Goal: Communication & Community: Ask a question

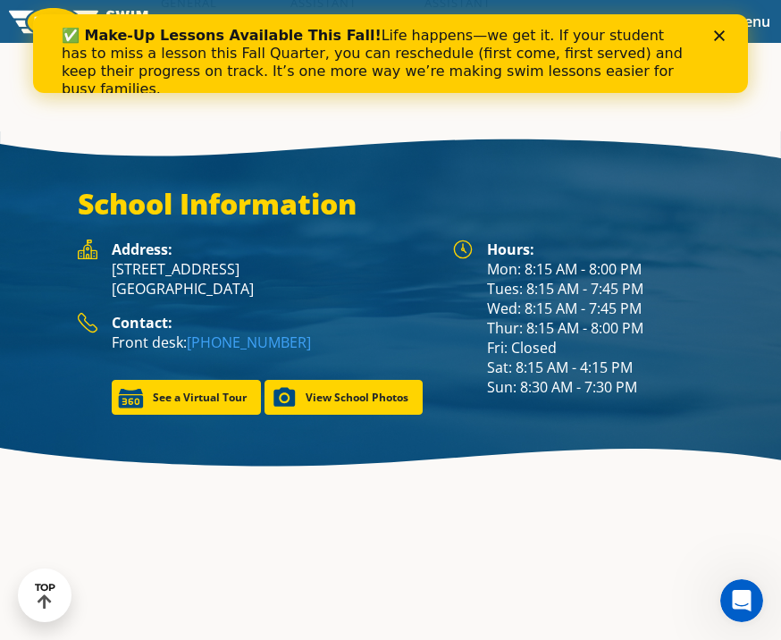
scroll to position [2396, 0]
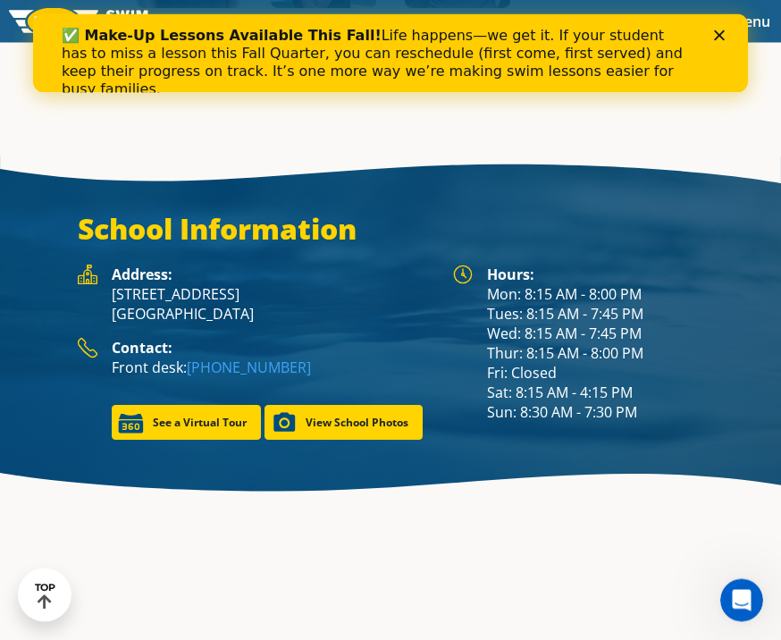
click at [331, 324] on p "8438 Highway 7 St. Louis Park, MN 55426" at bounding box center [273, 304] width 323 height 39
click at [364, 339] on div "Address: 8438 Highway 7 St. Louis Park, MN 55426" at bounding box center [273, 301] width 323 height 73
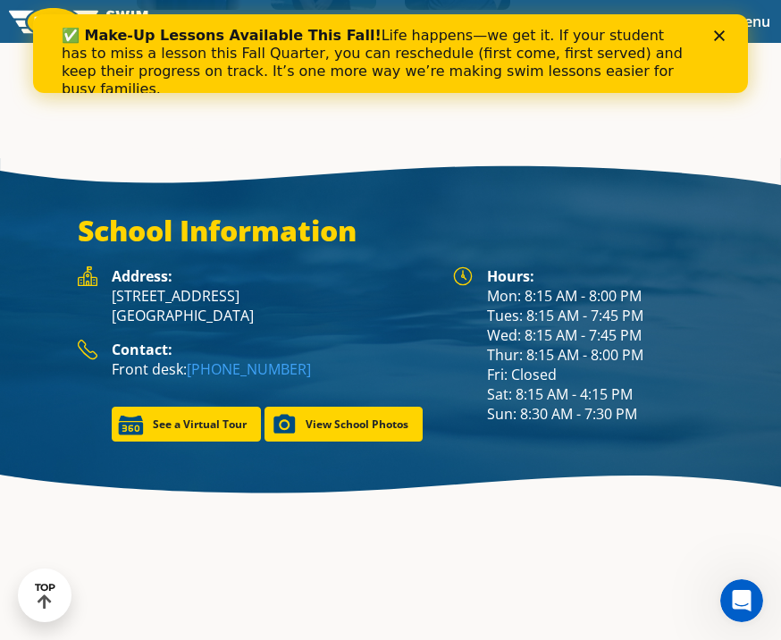
scroll to position [2391, 0]
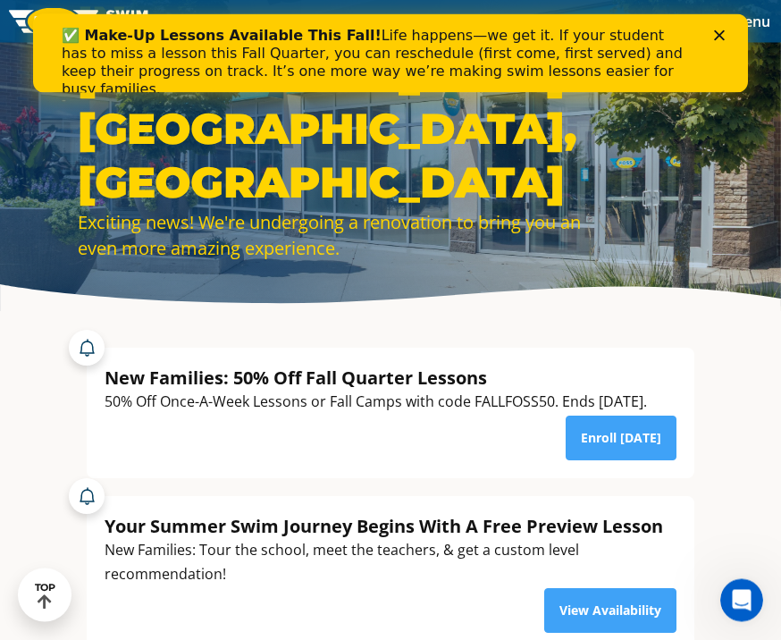
scroll to position [133, 0]
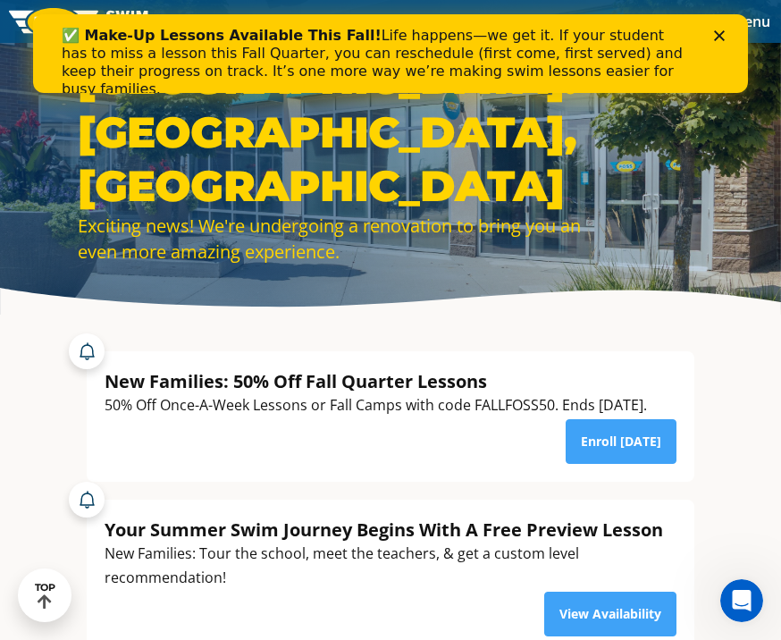
click at [635, 464] on link "Enroll [DATE]" at bounding box center [621, 441] width 111 height 45
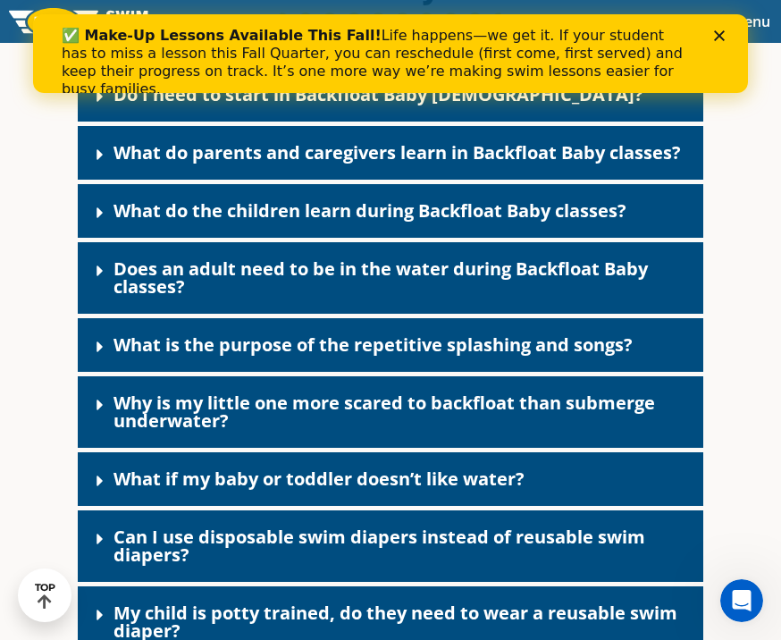
click at [667, 164] on link "What do parents and caregivers learn in Backfloat Baby classes?" at bounding box center [396, 152] width 567 height 24
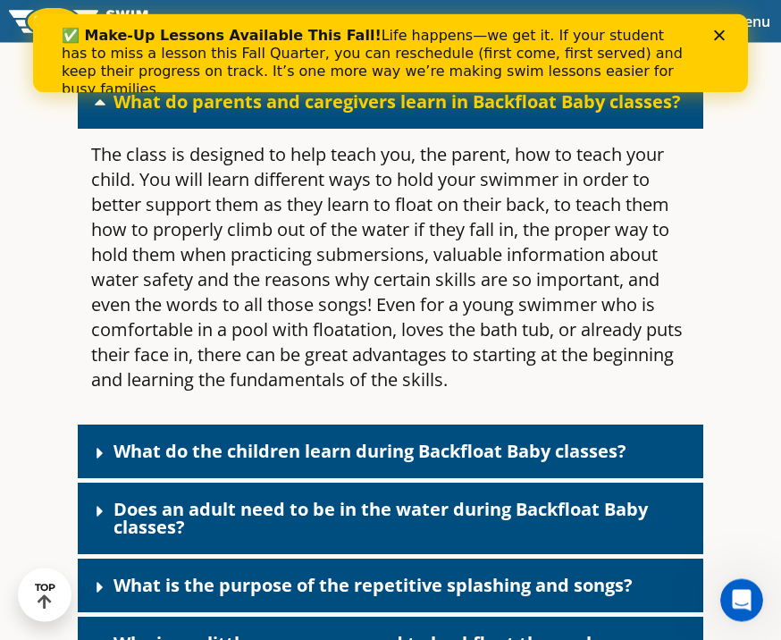
scroll to position [4135, 0]
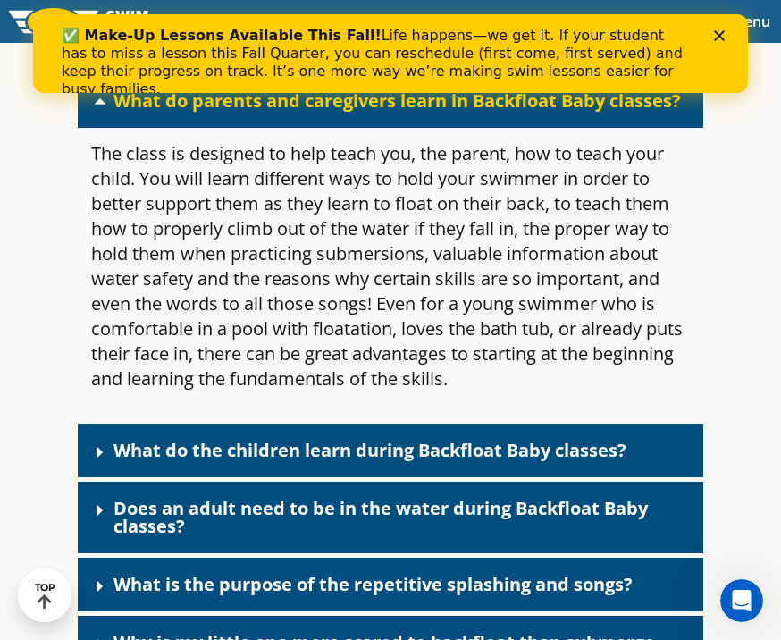
click at [658, 477] on div "What do the children learn during Backfloat Baby classes?" at bounding box center [390, 450] width 625 height 54
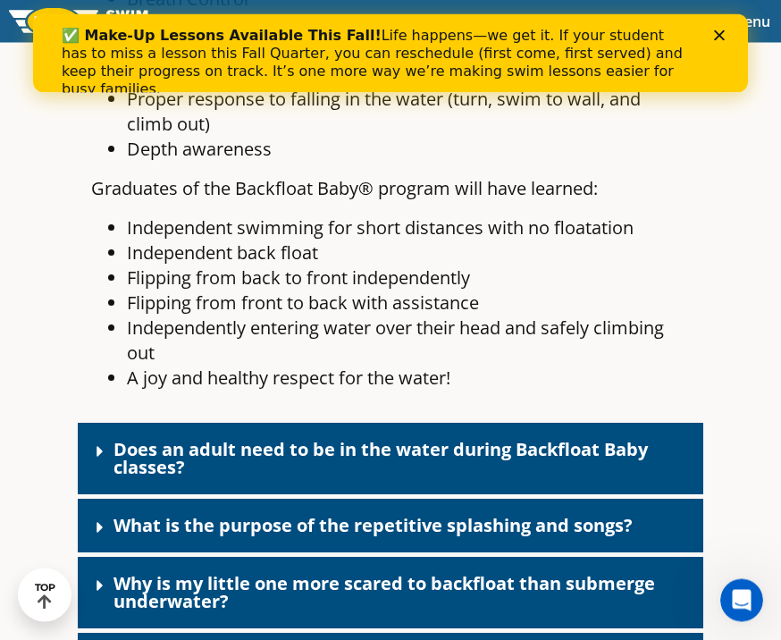
scroll to position [4817, 0]
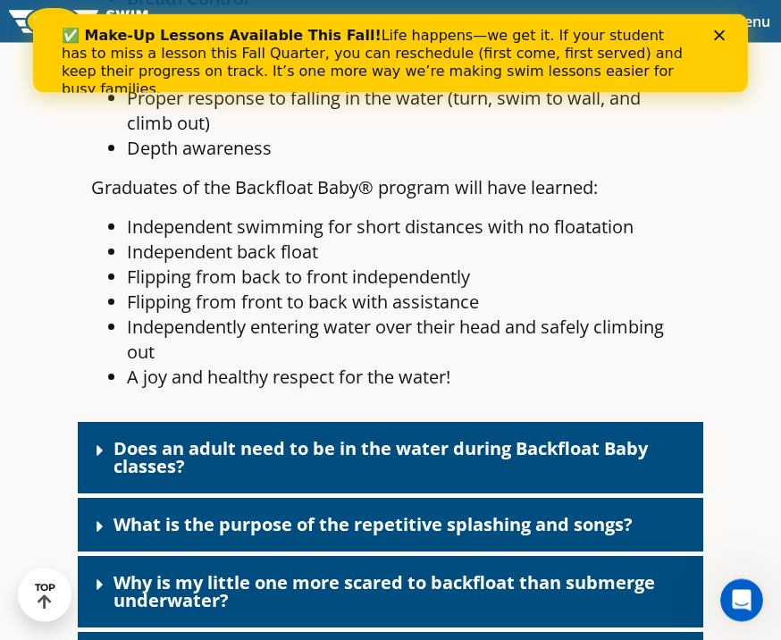
click at [638, 479] on link "Does an adult need to be in the water during Backfloat Baby classes?" at bounding box center [380, 458] width 534 height 42
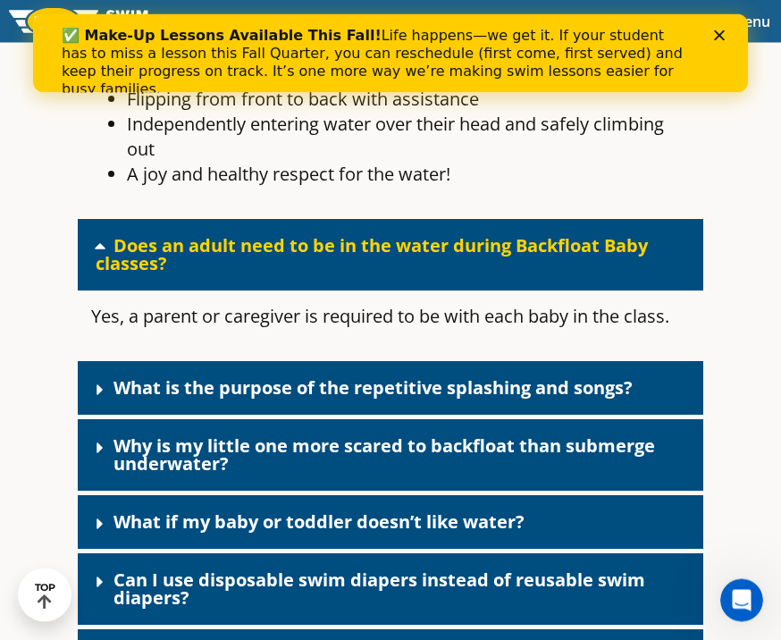
scroll to position [5021, 0]
click at [668, 415] on div "What is the purpose of the repetitive splashing and songs?" at bounding box center [390, 388] width 625 height 54
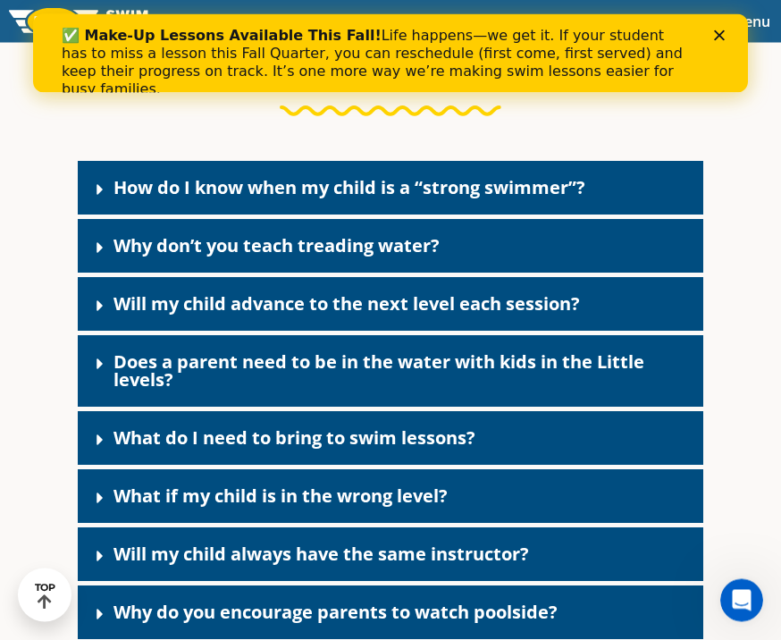
scroll to position [6102, 0]
click at [654, 331] on div "Will my child advance to the next level each session?" at bounding box center [390, 304] width 625 height 54
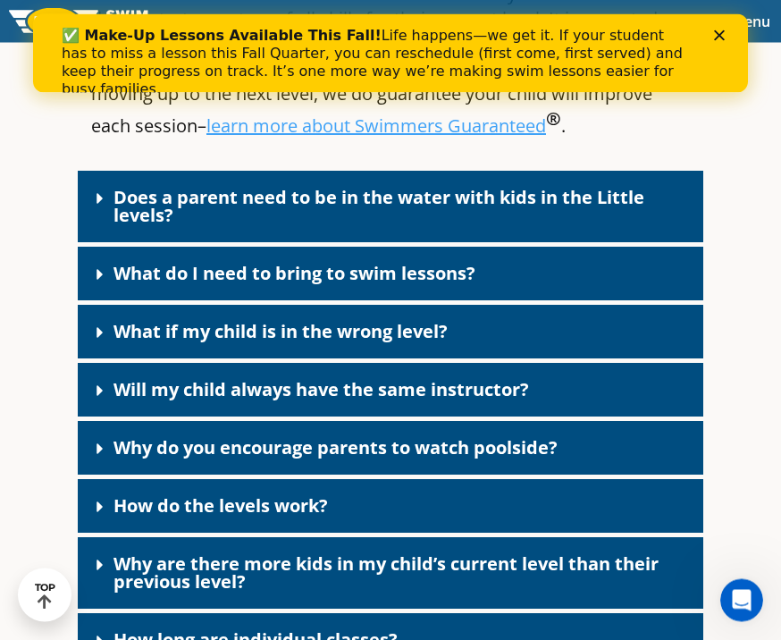
scroll to position [6465, 0]
click at [686, 300] on div "What do I need to bring to swim lessons?" at bounding box center [390, 274] width 625 height 54
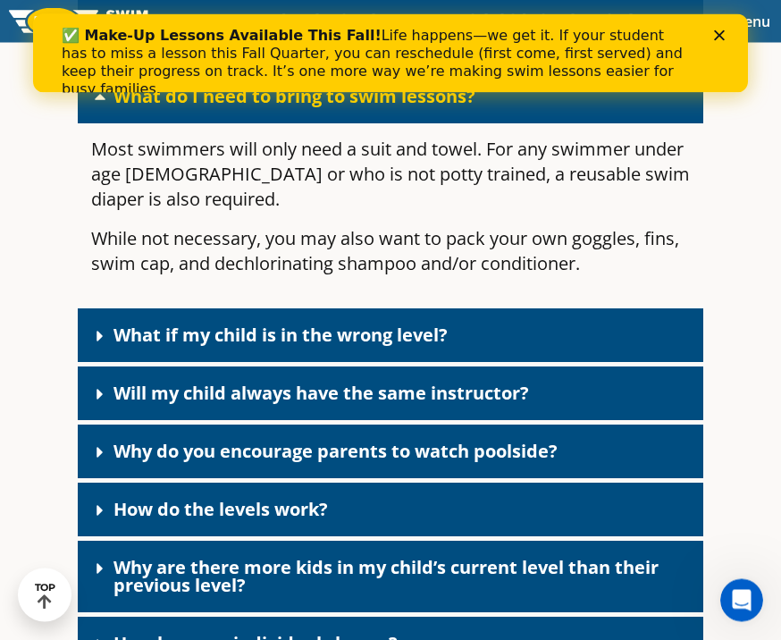
scroll to position [6642, 0]
click at [671, 362] on div "What if my child is in the wrong level?" at bounding box center [390, 335] width 625 height 54
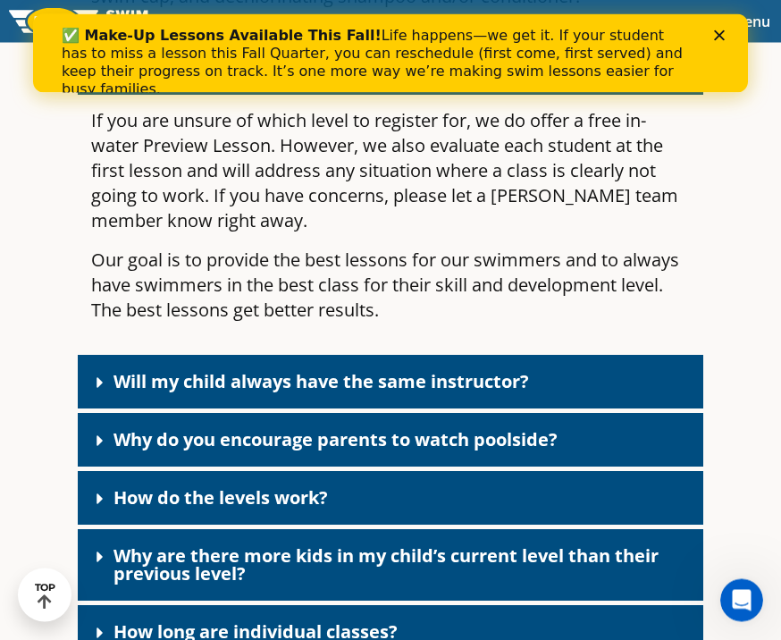
scroll to position [6910, 0]
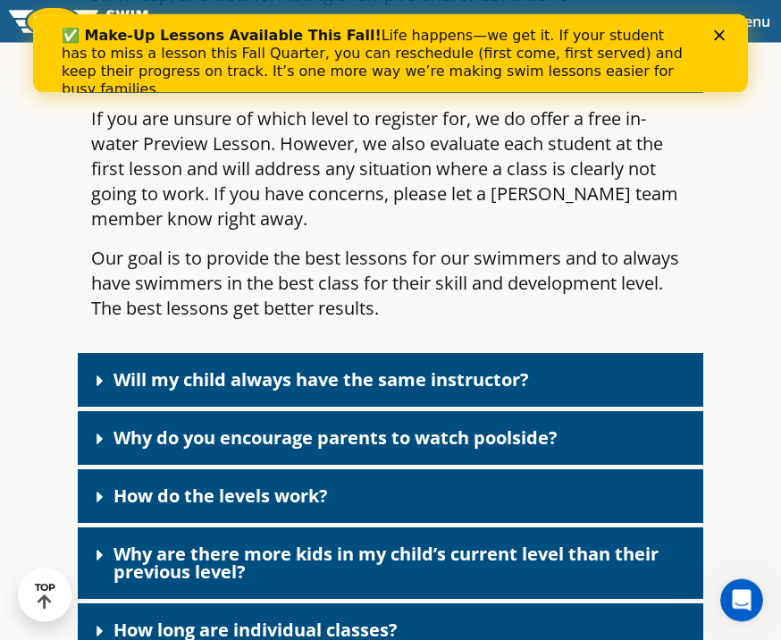
click at [673, 407] on div "Will my child always have the same instructor?" at bounding box center [390, 381] width 625 height 54
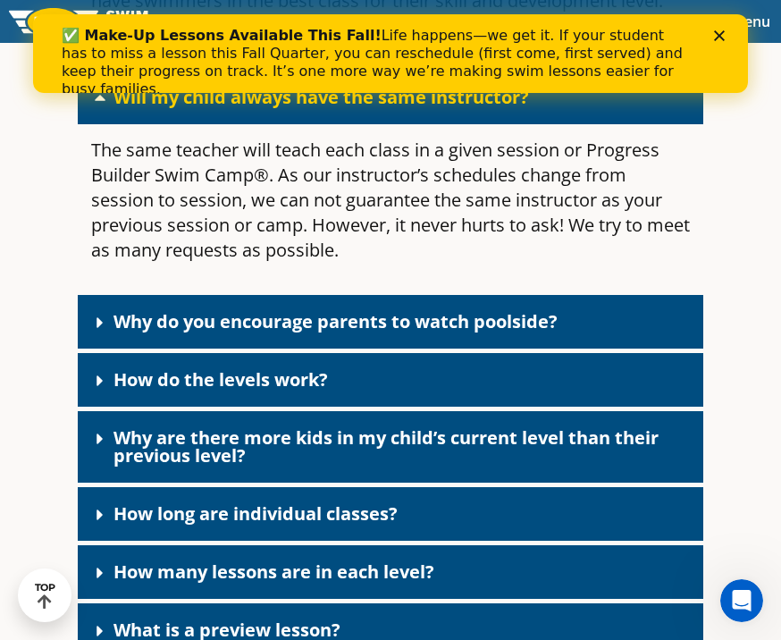
scroll to position [7196, 0]
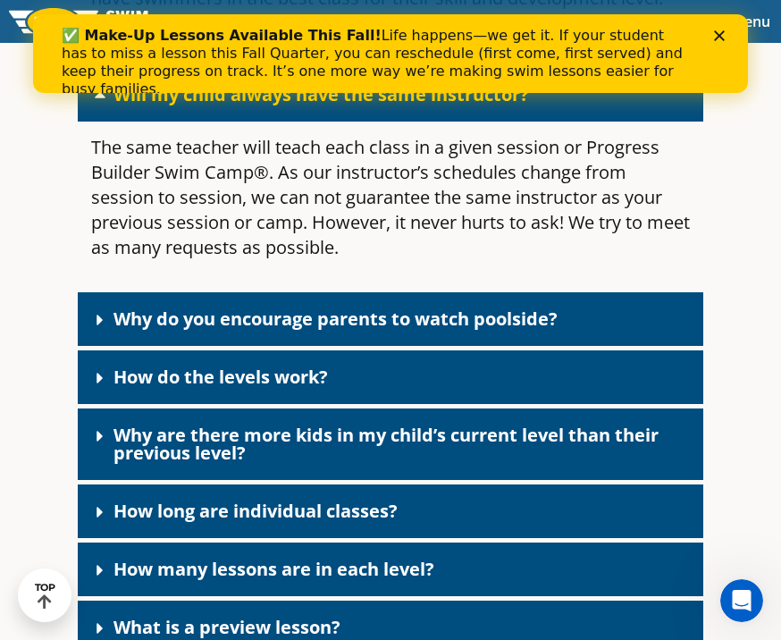
click at [663, 346] on div "Why do you encourage parents to watch poolside?" at bounding box center [390, 319] width 625 height 54
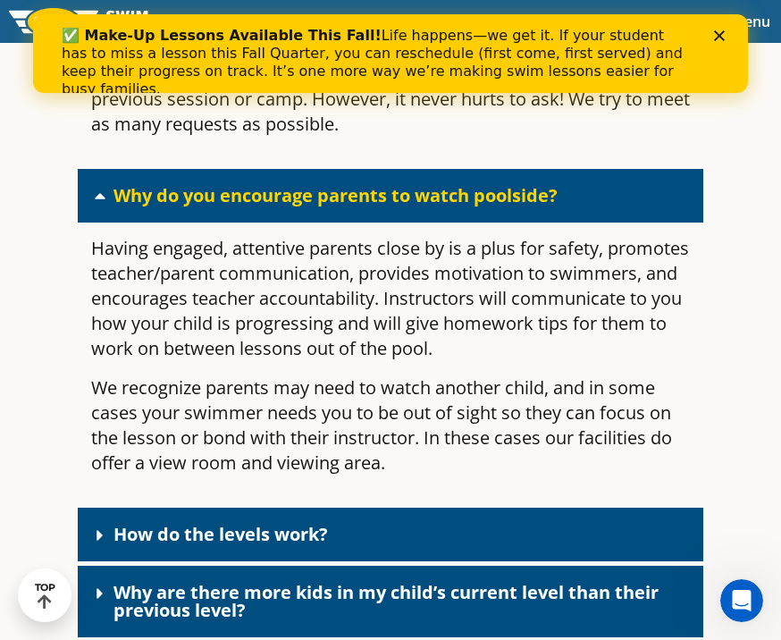
scroll to position [7326, 0]
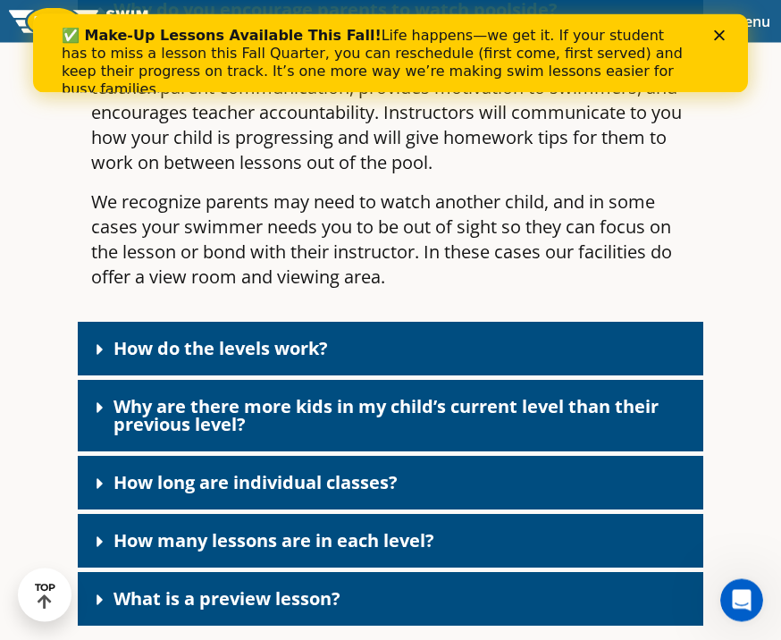
click at [672, 376] on div "How do the levels work?" at bounding box center [390, 350] width 625 height 54
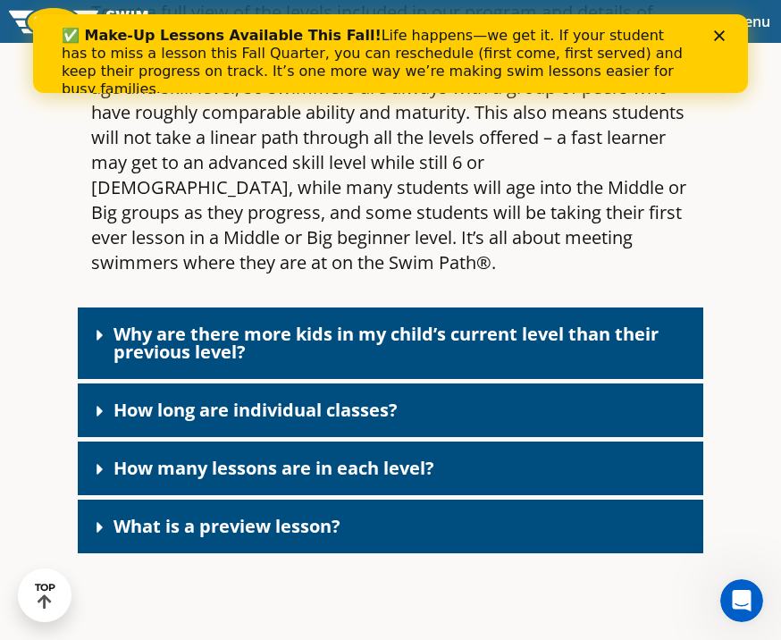
scroll to position [7908, 0]
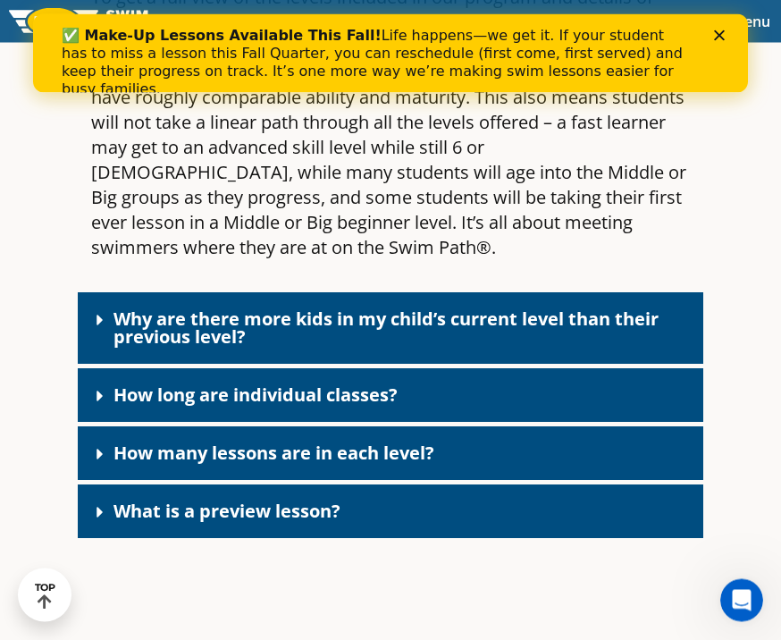
click at [675, 365] on div "Why are there more kids in my child’s current level than their previous level?" at bounding box center [390, 328] width 625 height 71
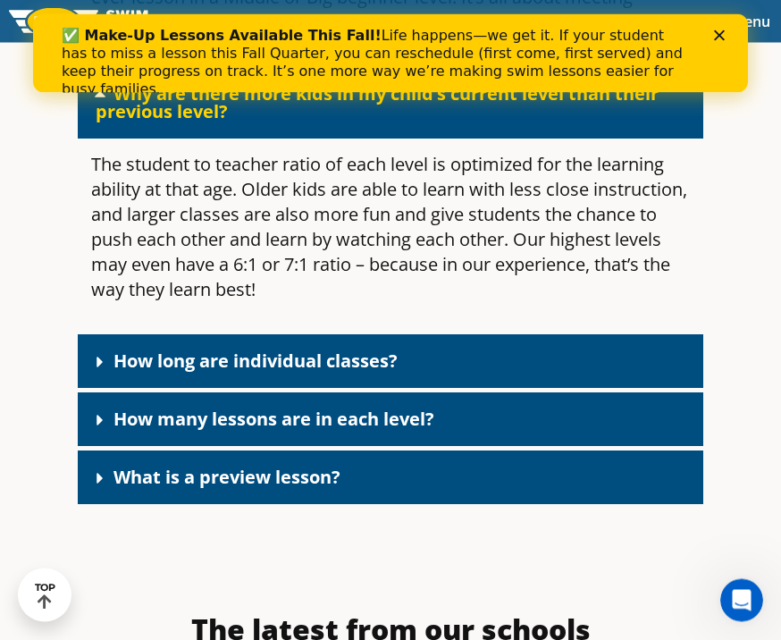
scroll to position [8134, 0]
click at [625, 388] on div "How long are individual classes?" at bounding box center [390, 361] width 625 height 54
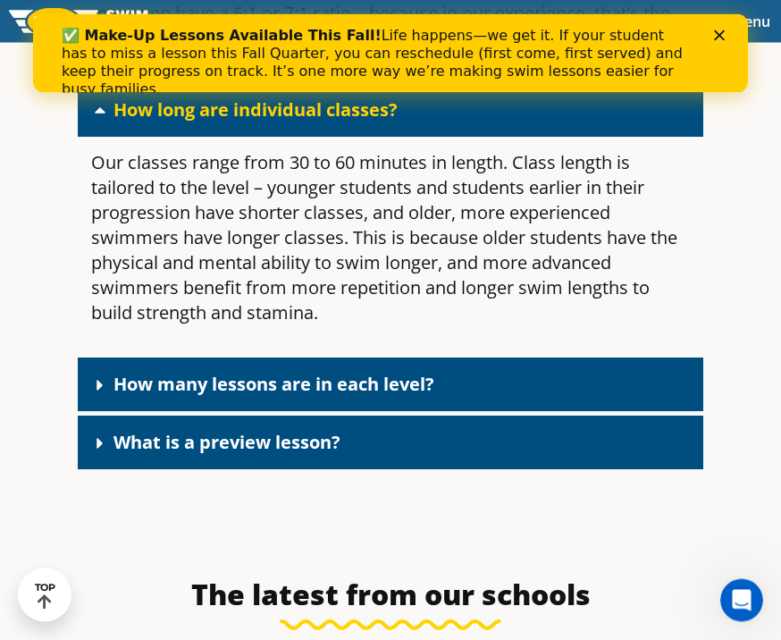
scroll to position [8385, 0]
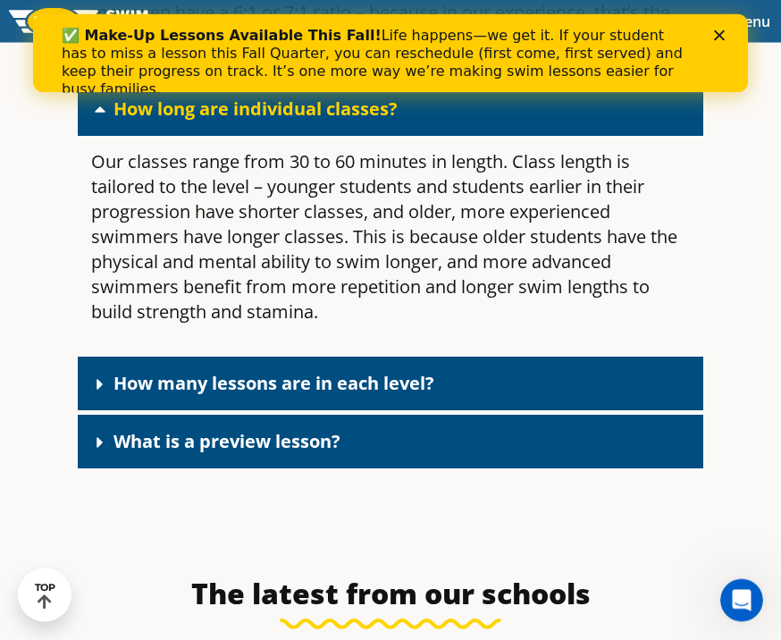
click at [599, 411] on div "How many lessons are in each level?" at bounding box center [390, 384] width 625 height 54
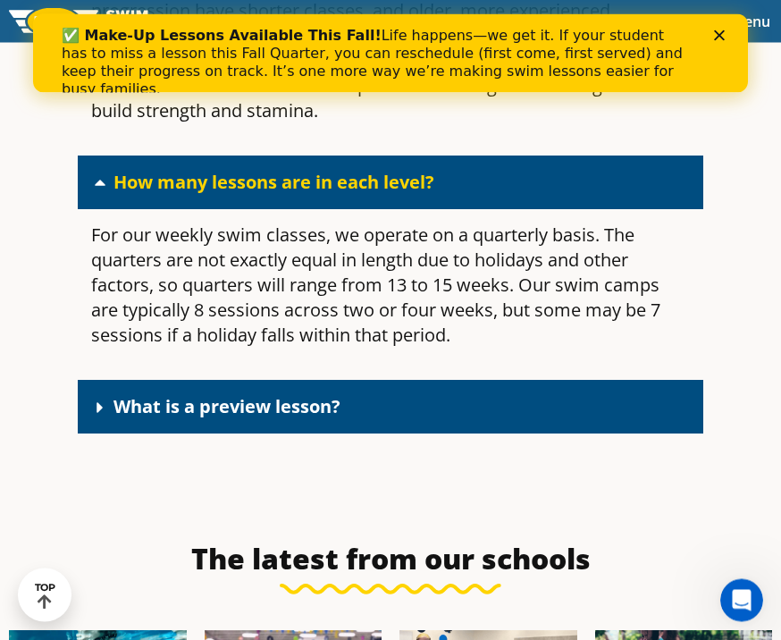
scroll to position [8587, 0]
click at [666, 433] on div "What is a preview lesson?" at bounding box center [390, 407] width 625 height 54
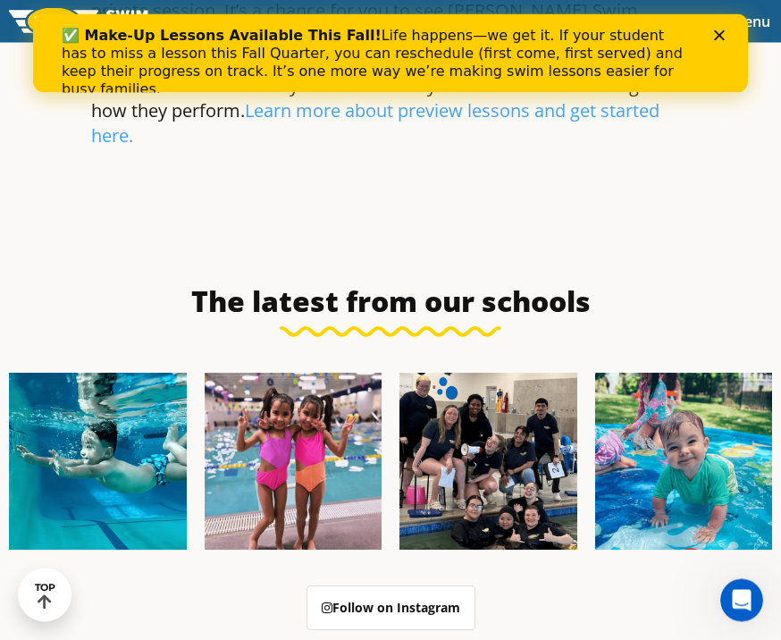
scroll to position [9085, 0]
click at [478, 147] on link "Learn more about preview lessons and get started here." at bounding box center [375, 122] width 568 height 49
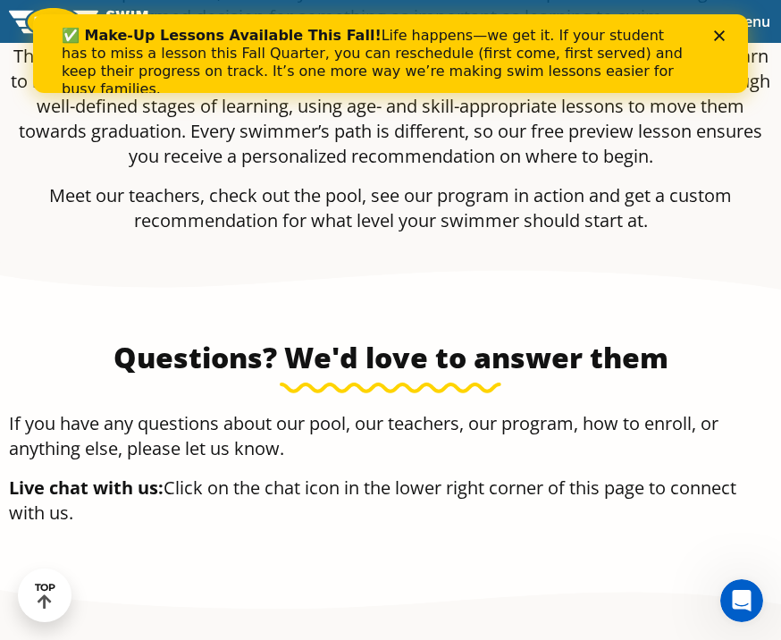
scroll to position [1620, 0]
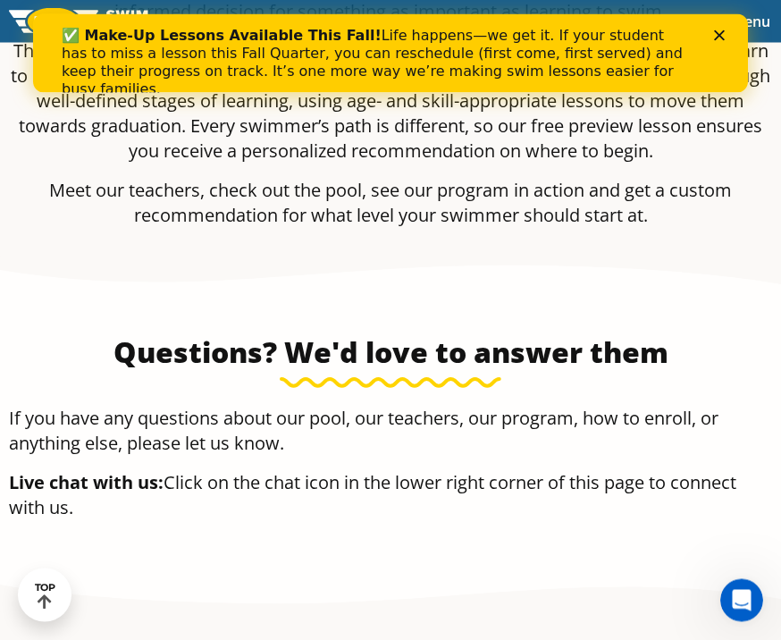
click at [151, 495] on b "Live chat with us:" at bounding box center [86, 483] width 155 height 24
click at [235, 513] on p "Live chat with us: Click on the chat icon in the lower right corner of this pag…" at bounding box center [390, 496] width 763 height 50
click at [754, 597] on icon "Open Intercom Messenger" at bounding box center [741, 599] width 29 height 29
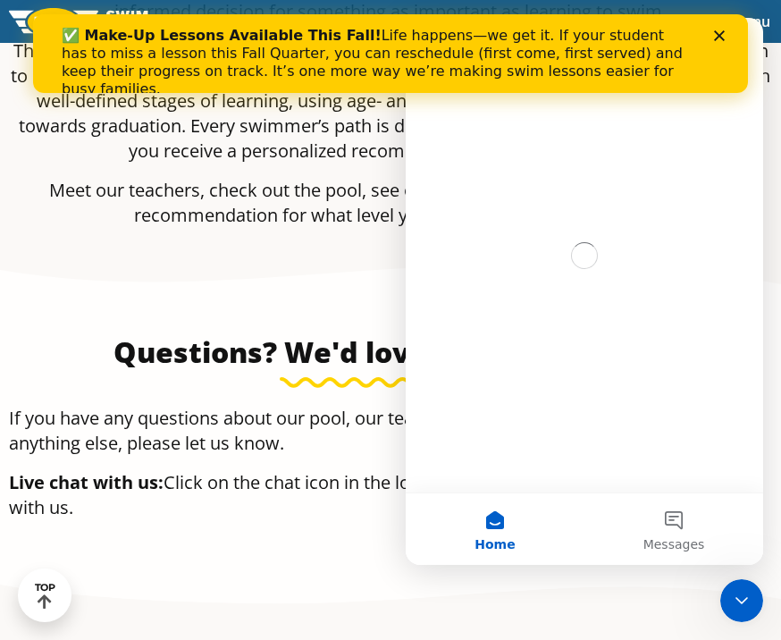
scroll to position [0, 0]
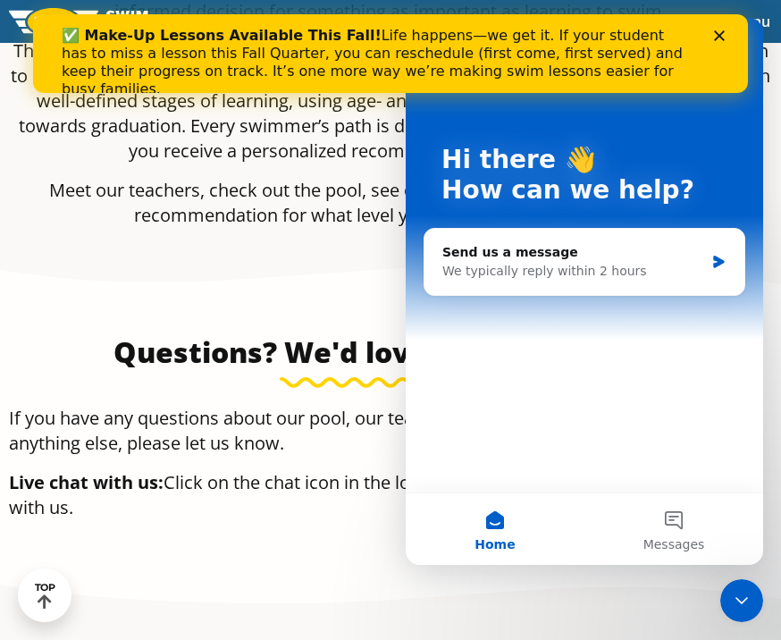
click at [476, 280] on div "We typically reply within 2 hours" at bounding box center [573, 271] width 262 height 19
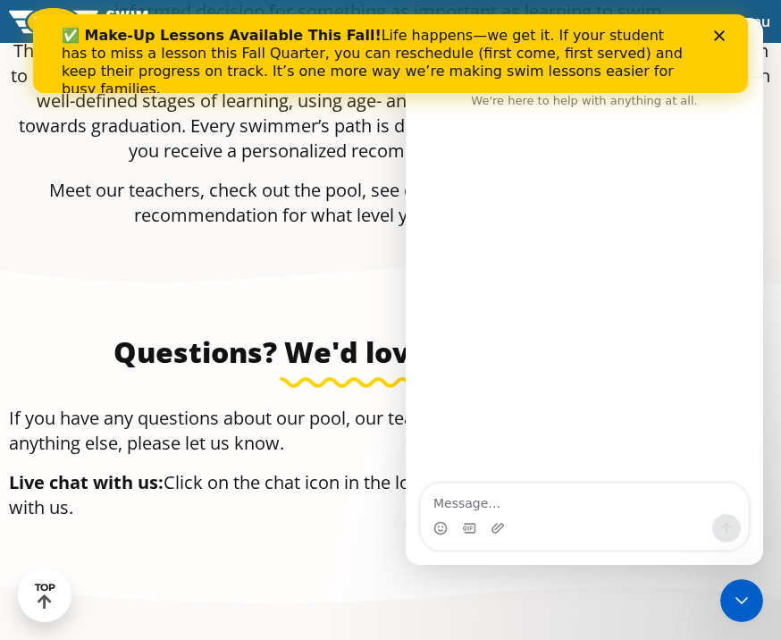
click at [471, 514] on textarea "Message…" at bounding box center [584, 498] width 327 height 30
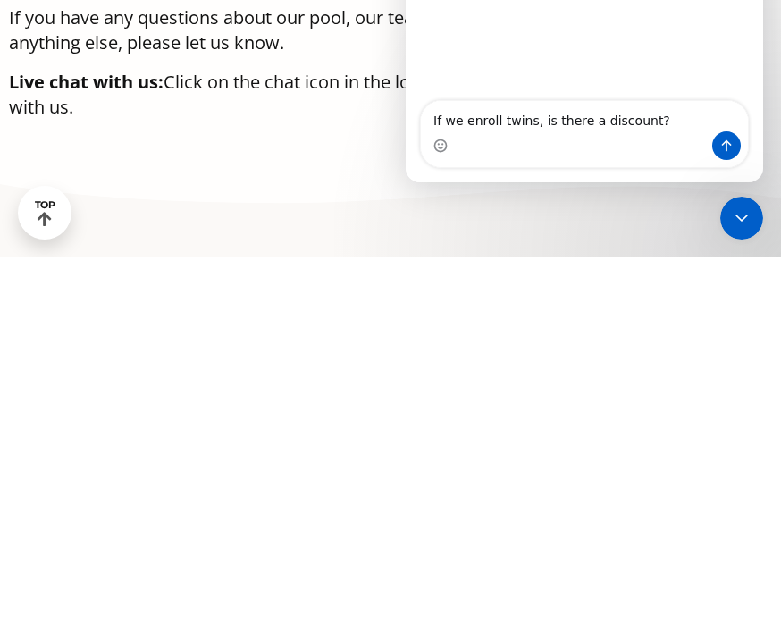
type textarea "If we enroll twins, is there a discount?"
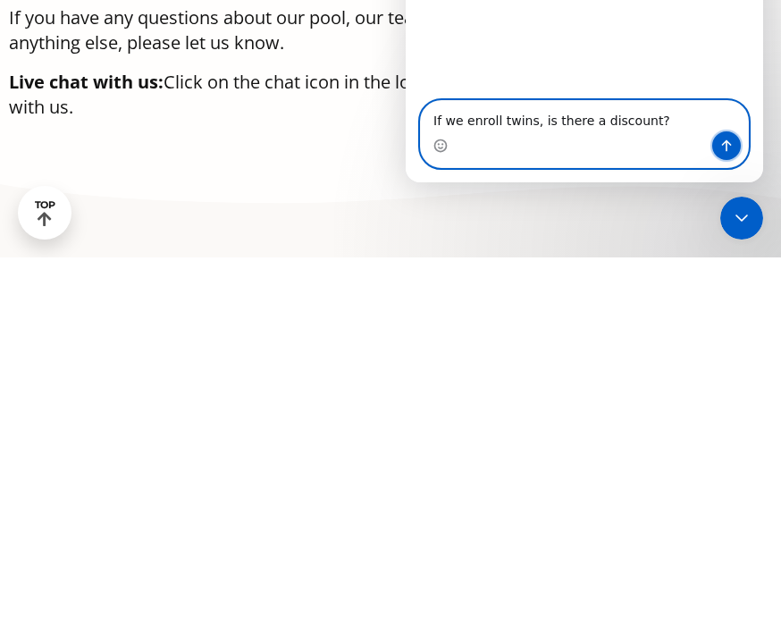
click at [734, 160] on button "Send a message…" at bounding box center [726, 145] width 29 height 29
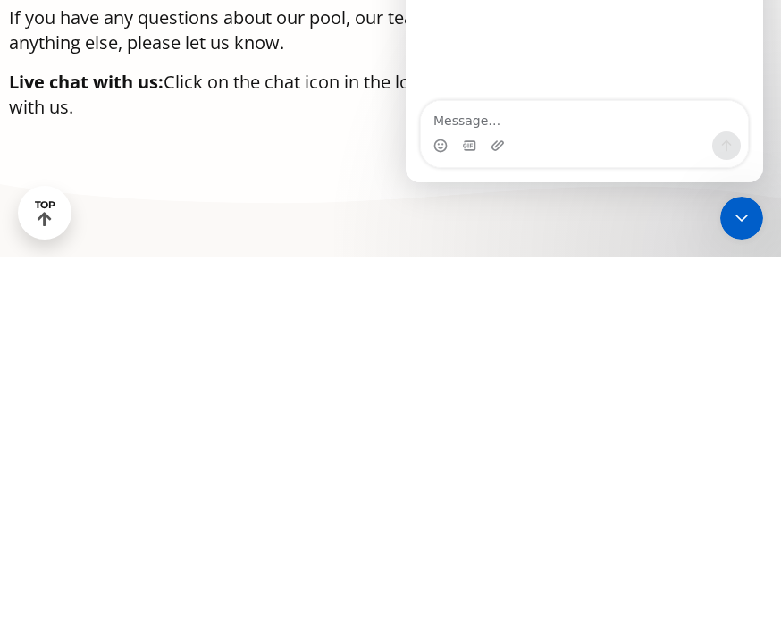
scroll to position [1657, 0]
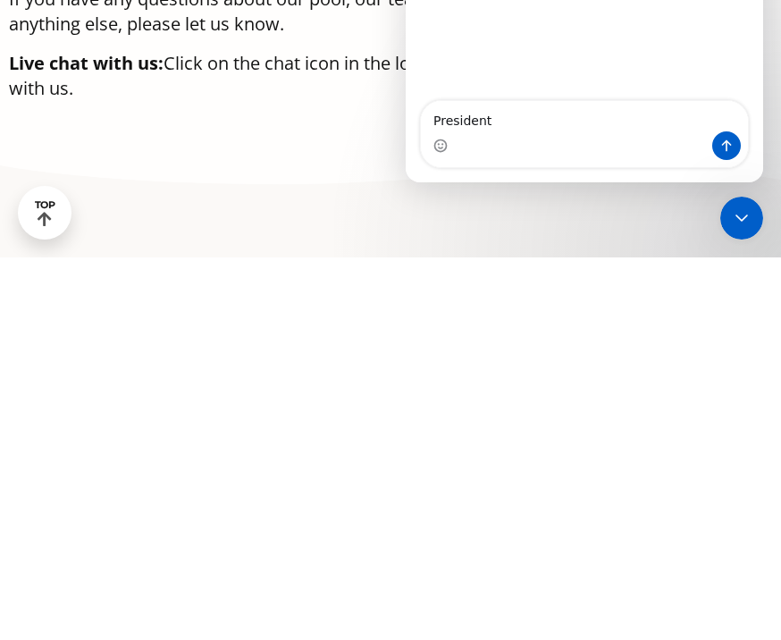
type textarea "Presiden"
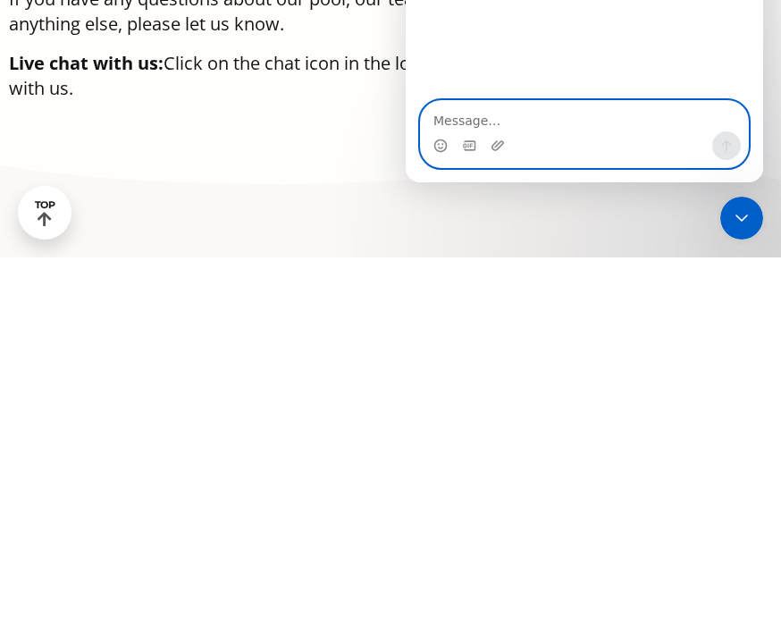
click at [500, 153] on icon "Upload attachment" at bounding box center [497, 145] width 14 height 14
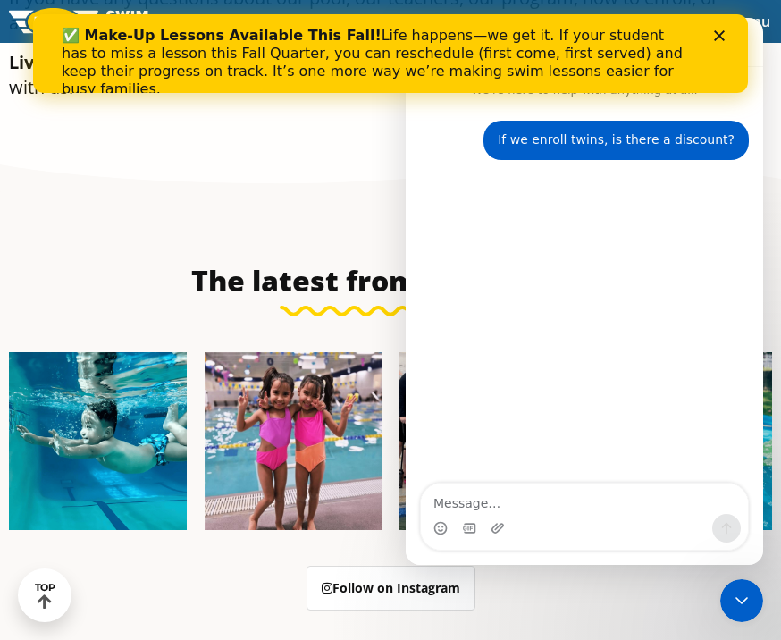
click at [717, 40] on icon "Close" at bounding box center [719, 35] width 11 height 11
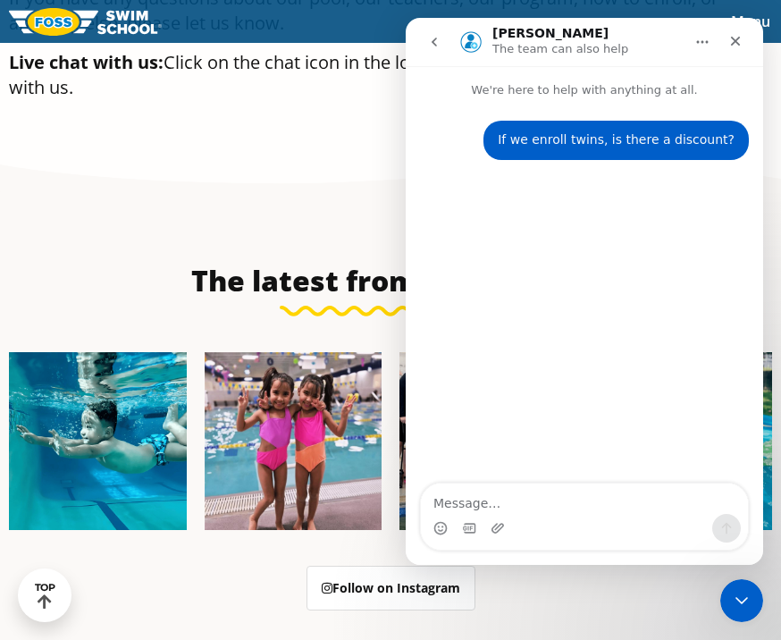
click at [740, 46] on icon "Close" at bounding box center [735, 41] width 14 height 14
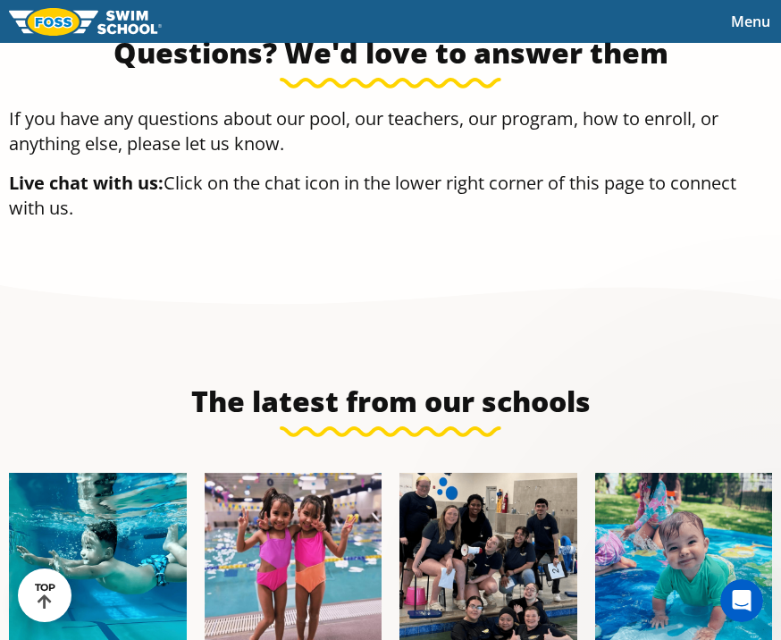
scroll to position [0, 0]
